Goal: Obtain resource: Download file/media

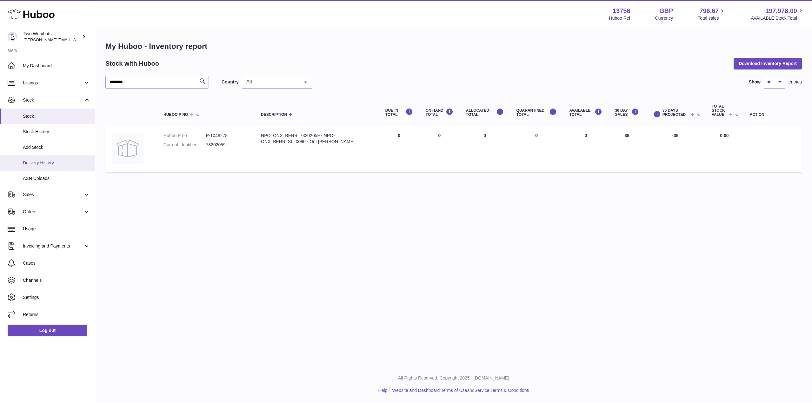
click at [46, 164] on span "Delivery History" at bounding box center [56, 163] width 67 height 6
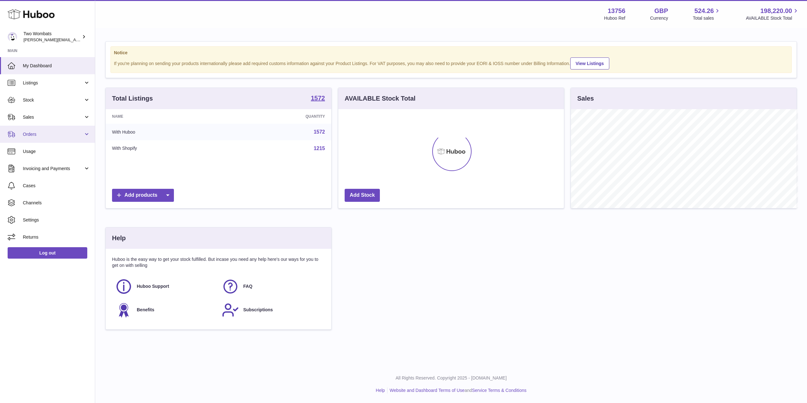
scroll to position [317401, 317275]
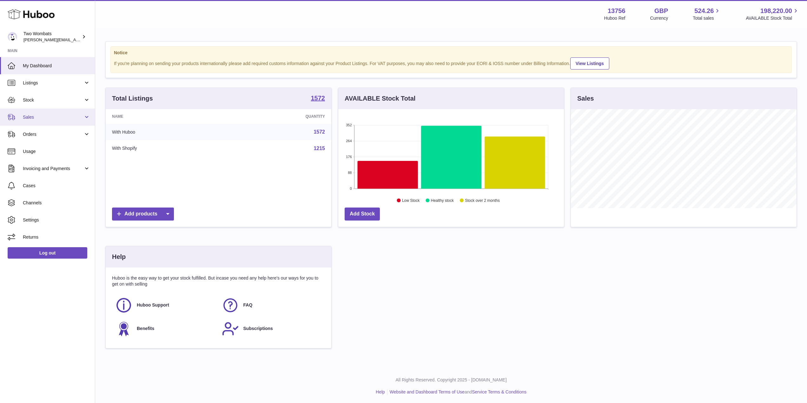
click at [65, 119] on span "Sales" at bounding box center [53, 117] width 61 height 6
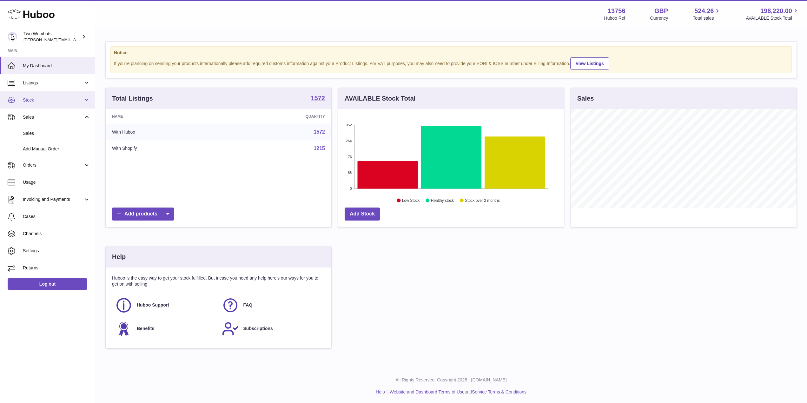
click at [53, 98] on span "Stock" at bounding box center [53, 100] width 61 height 6
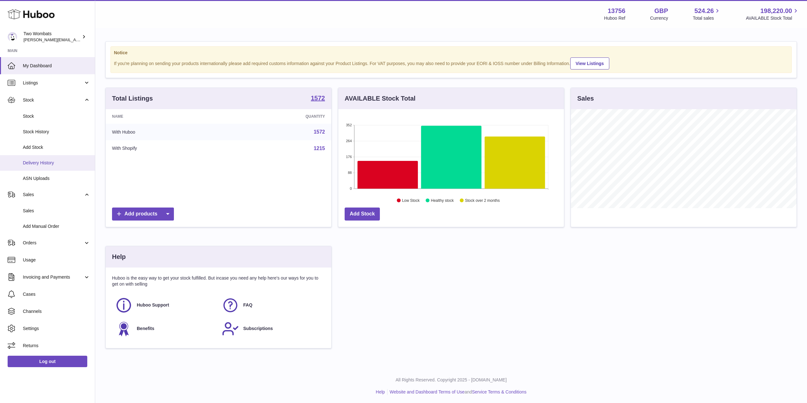
click at [47, 161] on span "Delivery History" at bounding box center [56, 163] width 67 height 6
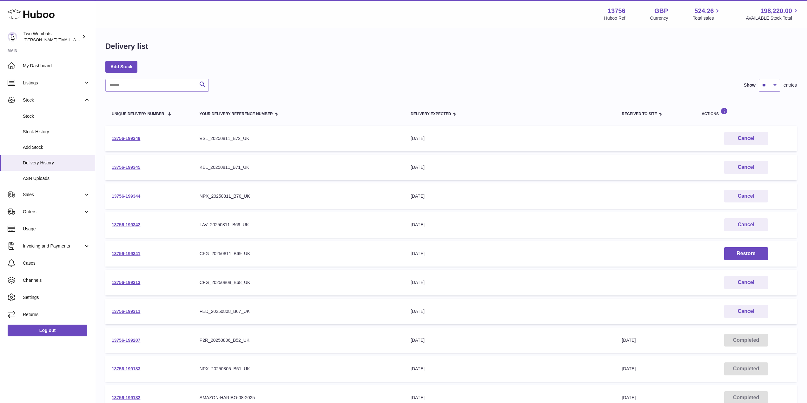
click at [121, 198] on link "13756-199344" at bounding box center [126, 196] width 29 height 5
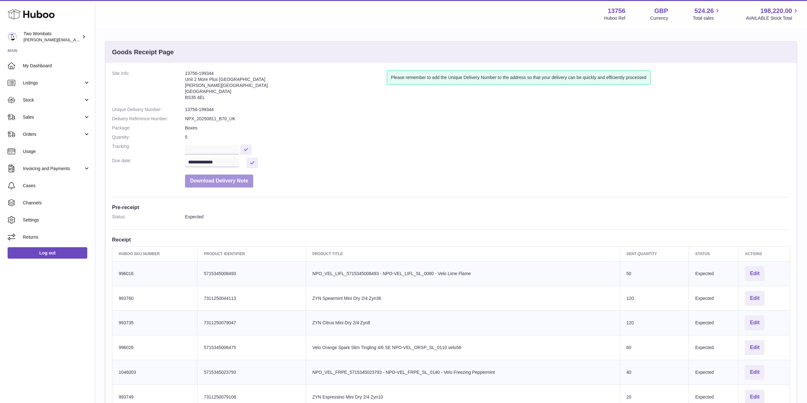
click at [227, 182] on button "Download Delivery Note" at bounding box center [219, 181] width 68 height 13
click at [88, 95] on link "Stock" at bounding box center [47, 99] width 95 height 17
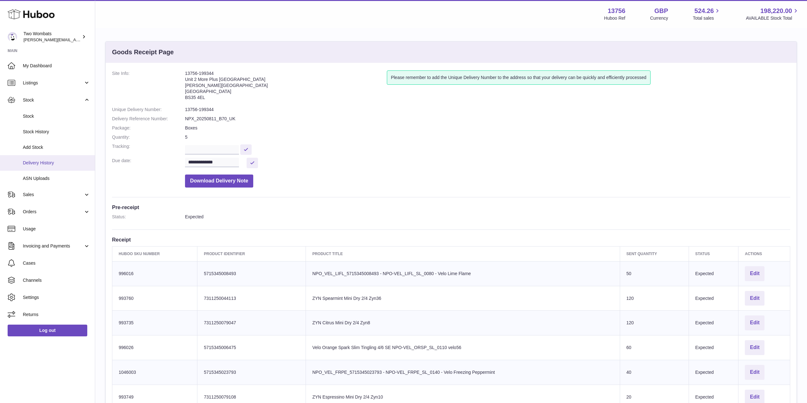
click at [54, 164] on span "Delivery History" at bounding box center [56, 163] width 67 height 6
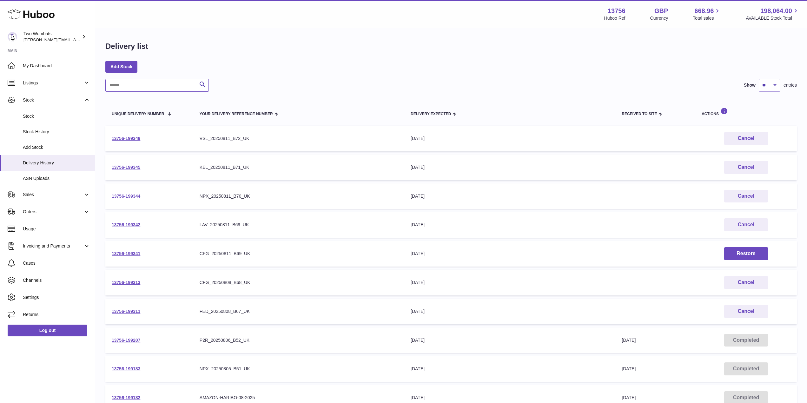
click at [158, 89] on input "text" at bounding box center [157, 85] width 104 height 13
paste input "**********"
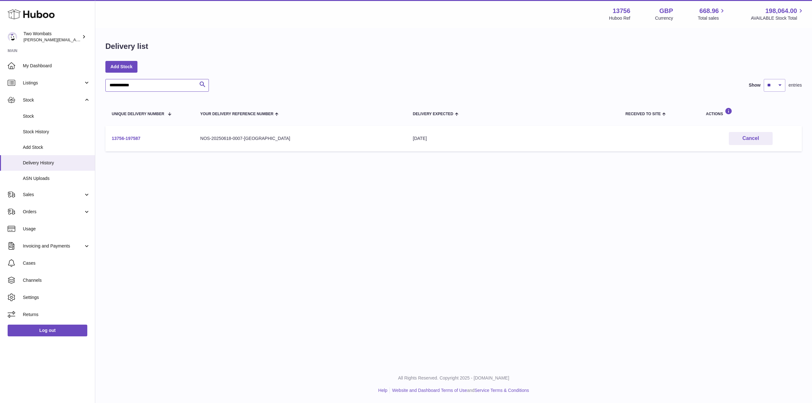
type input "**********"
click at [124, 138] on link "13756-197587" at bounding box center [126, 138] width 29 height 5
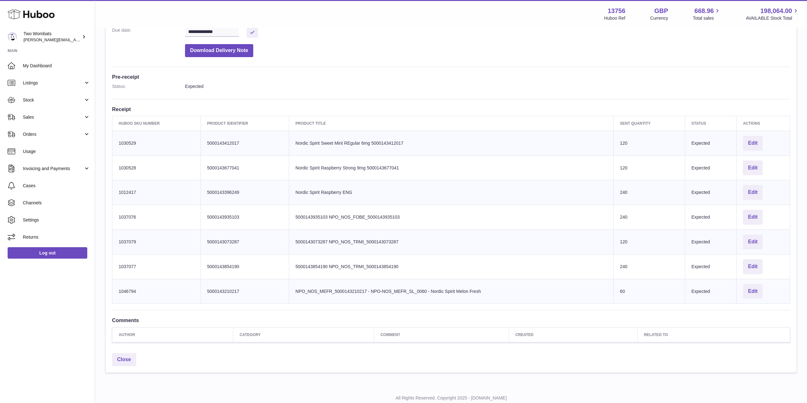
scroll to position [150, 0]
